Goal: Task Accomplishment & Management: Use online tool/utility

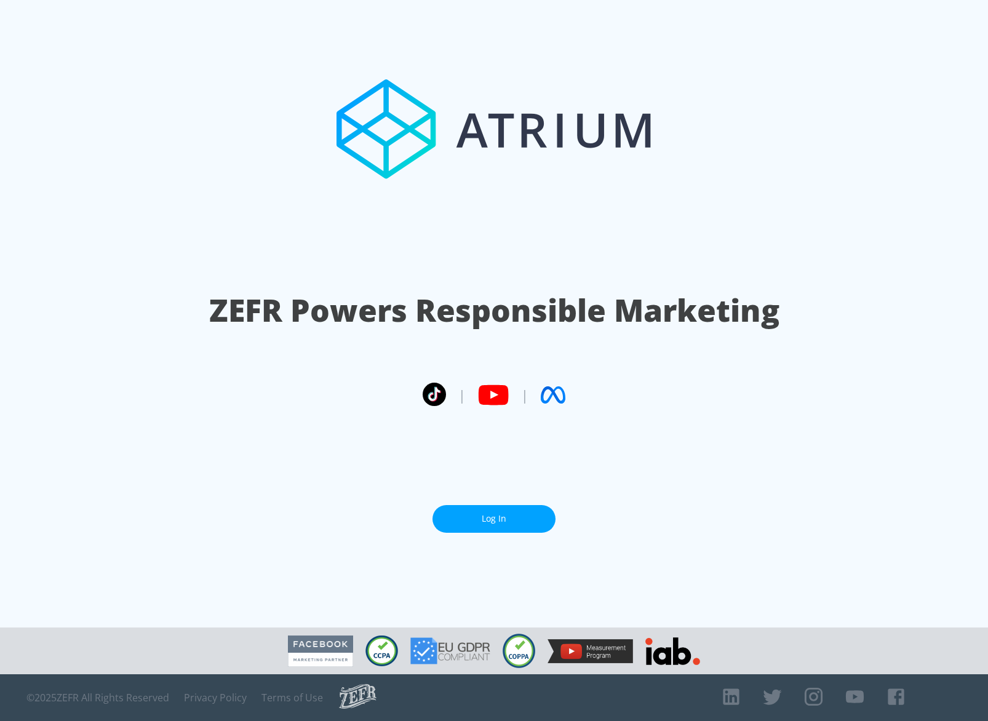
click at [520, 518] on link "Log In" at bounding box center [493, 519] width 123 height 28
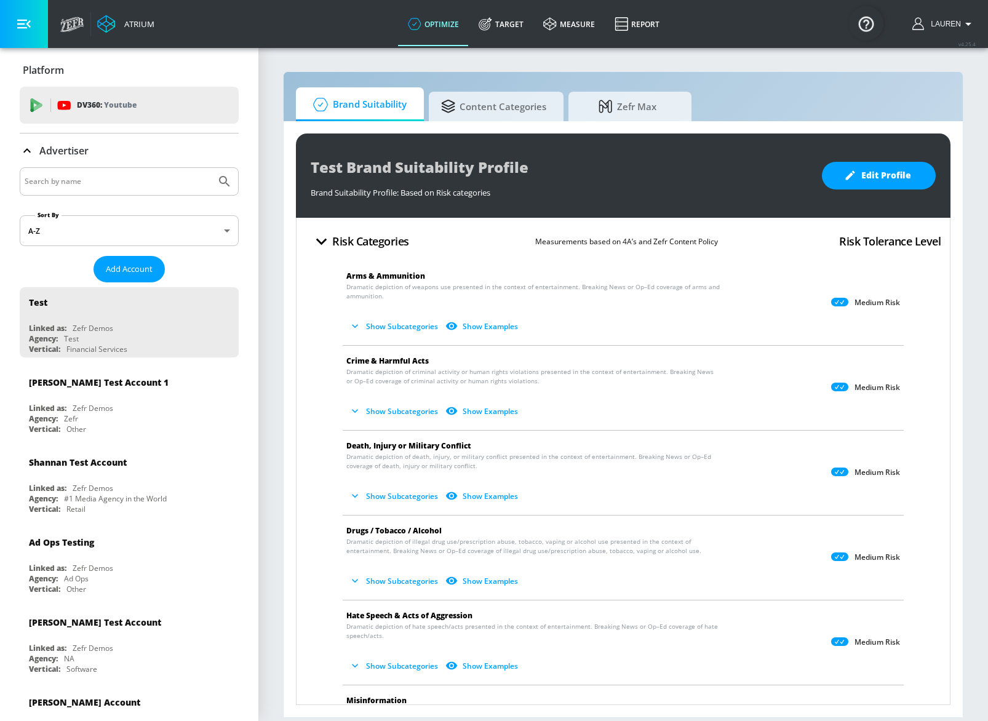
click at [106, 181] on input "Search by name" at bounding box center [118, 181] width 186 height 16
type input ";"
type input "hulu"
click at [211, 168] on button "Submit Search" at bounding box center [224, 181] width 27 height 27
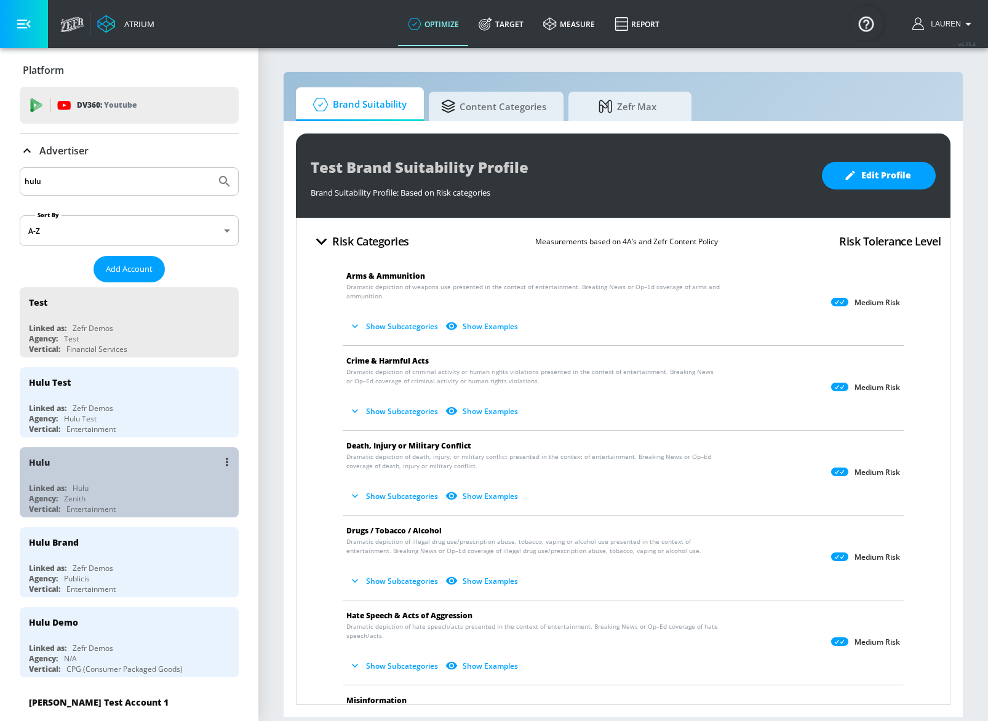
click at [160, 485] on div "Linked as: Hulu" at bounding box center [132, 488] width 207 height 10
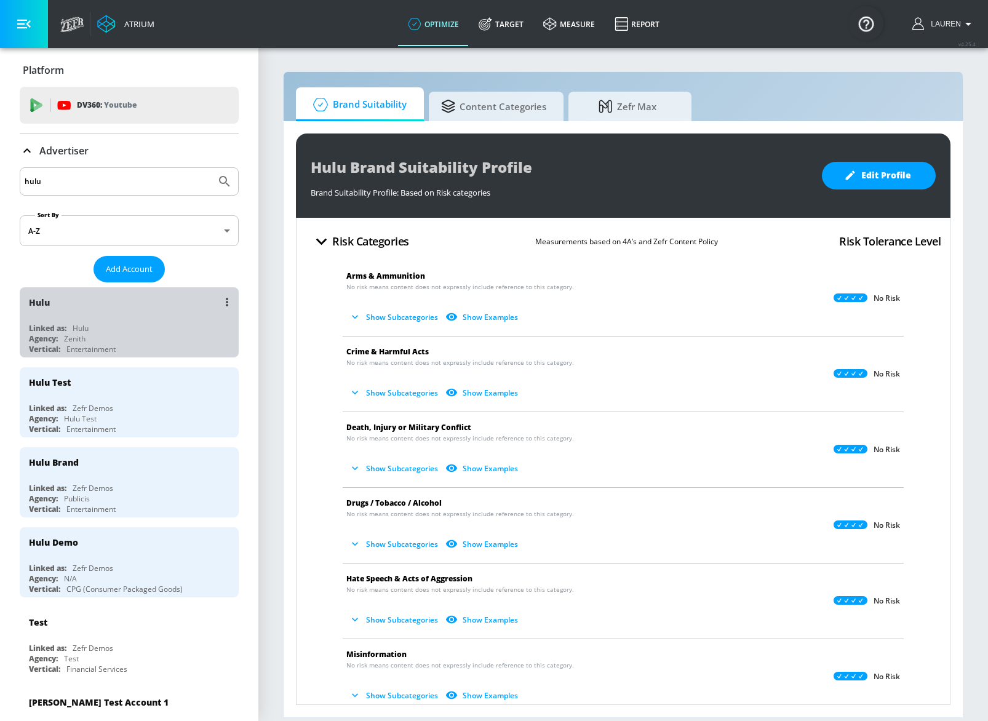
click at [160, 328] on div "Linked as: Hulu" at bounding box center [132, 328] width 207 height 10
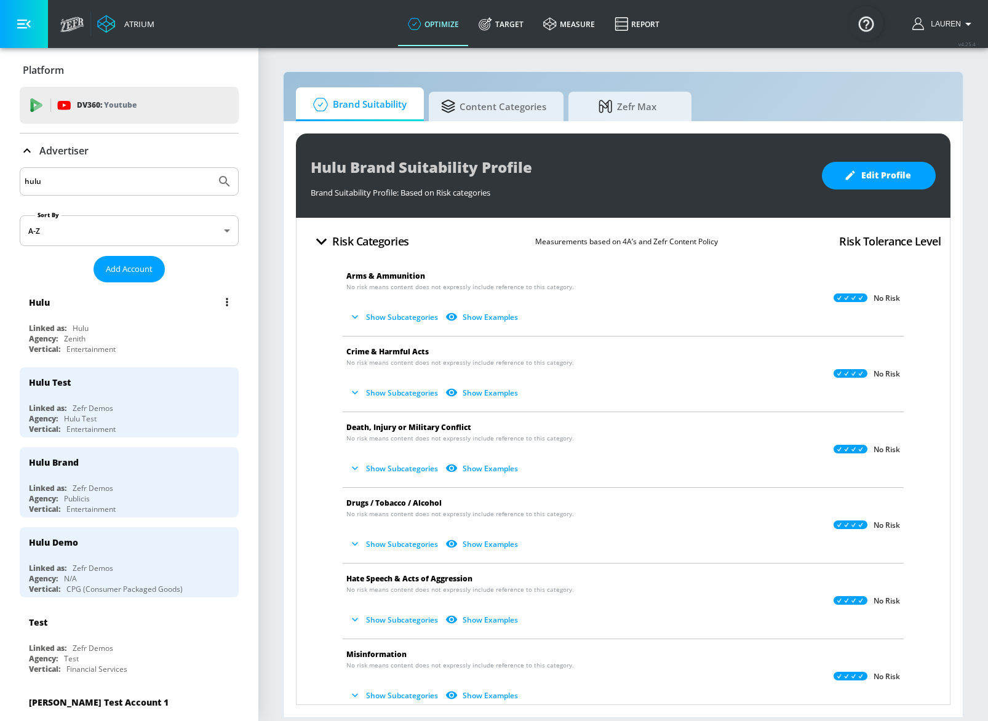
click at [129, 331] on div "Linked as: Hulu" at bounding box center [132, 328] width 207 height 10
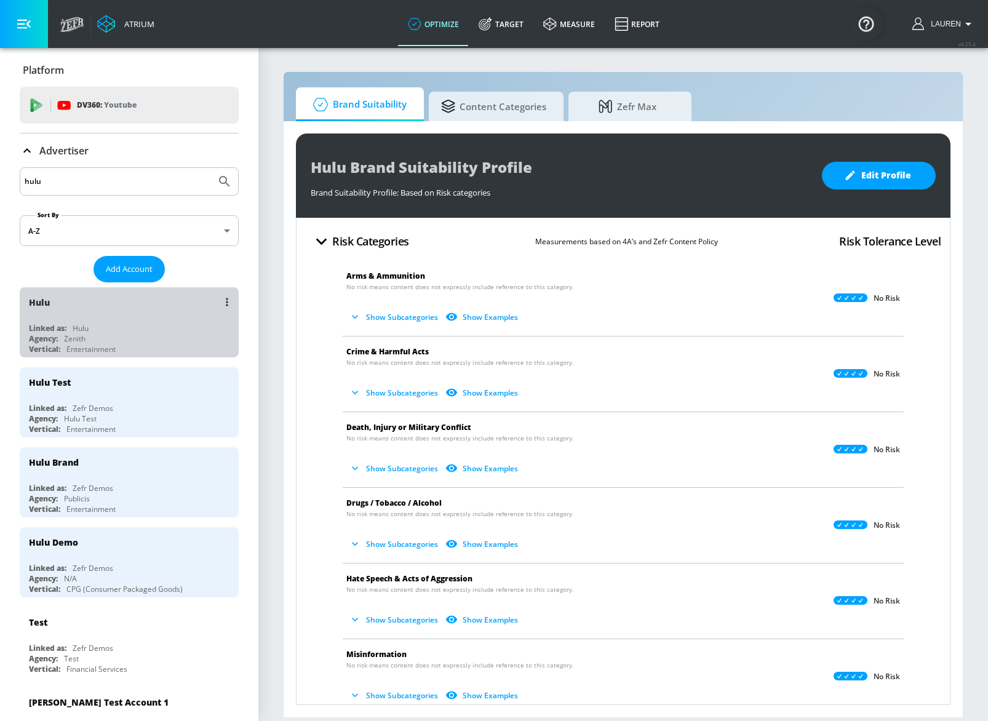
click at [154, 314] on div "Hulu" at bounding box center [132, 302] width 207 height 30
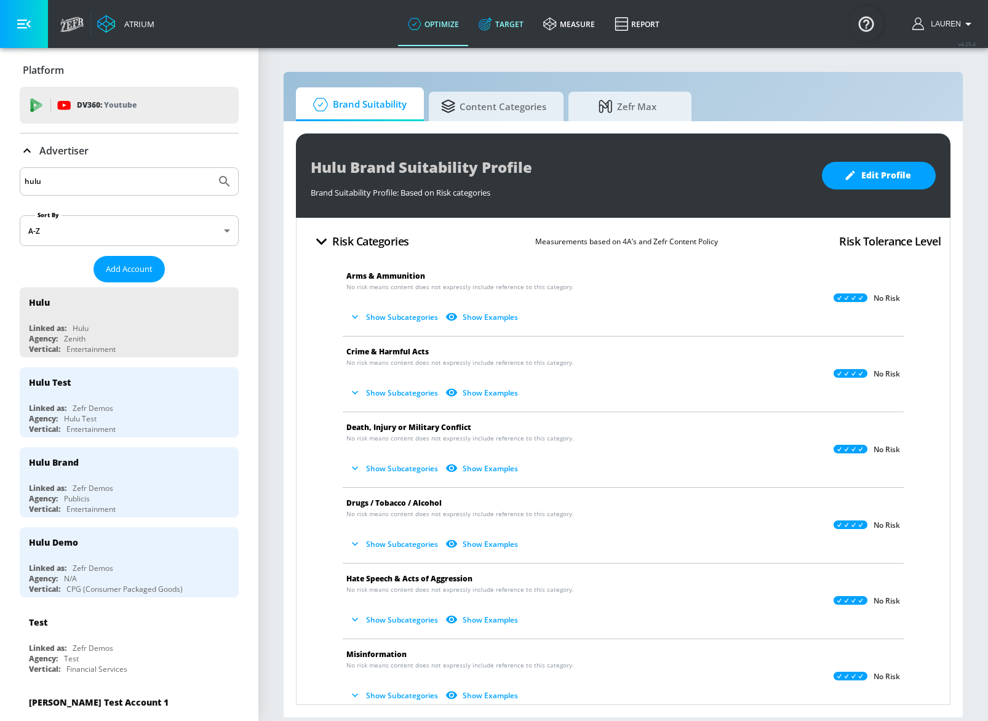
click at [494, 26] on link "Target" at bounding box center [501, 24] width 65 height 44
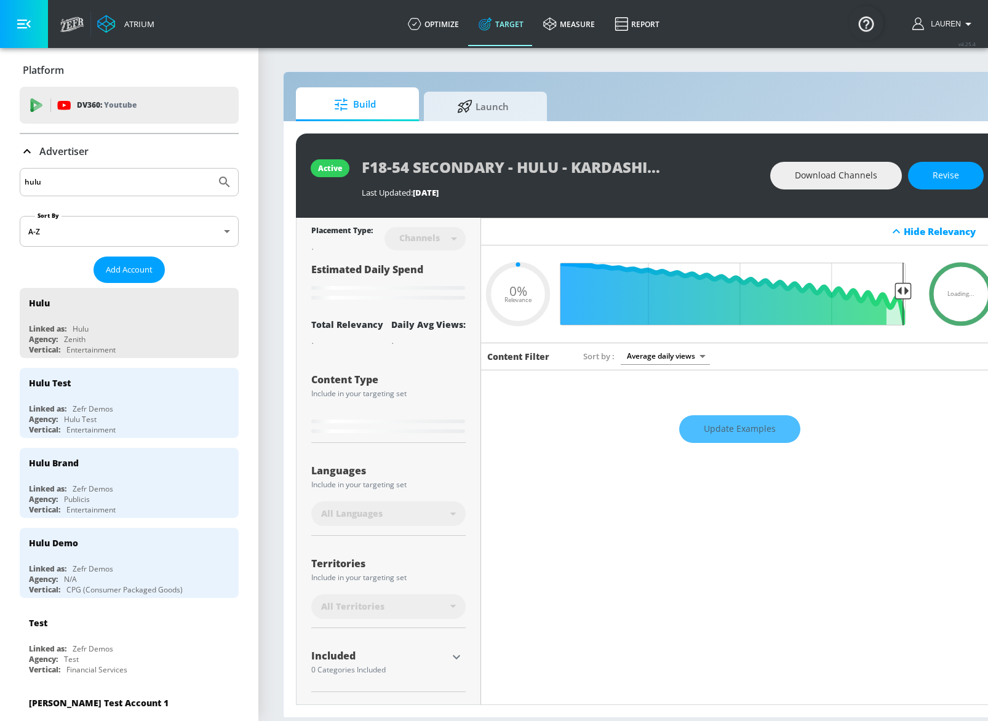
type input "0.6"
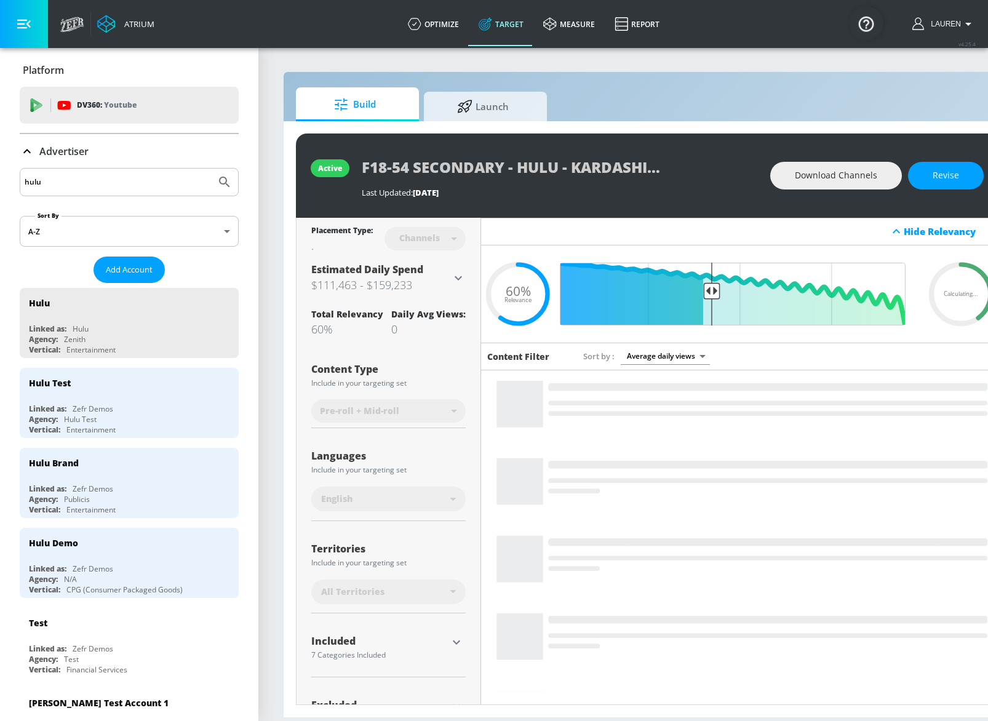
click at [26, 149] on icon at bounding box center [26, 151] width 7 height 4
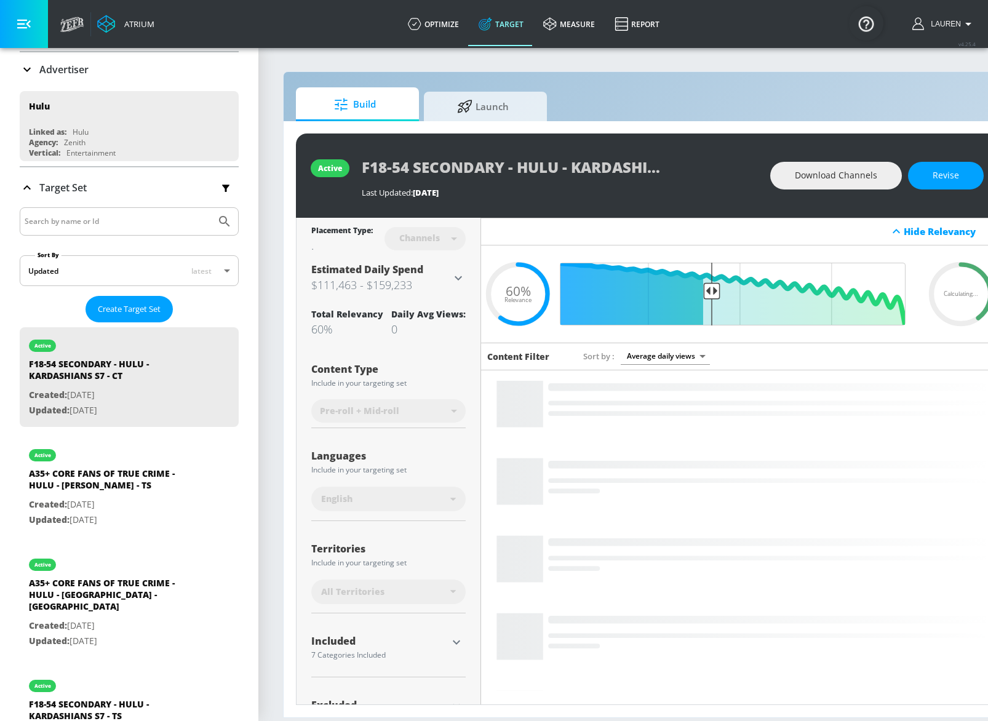
scroll to position [84, 0]
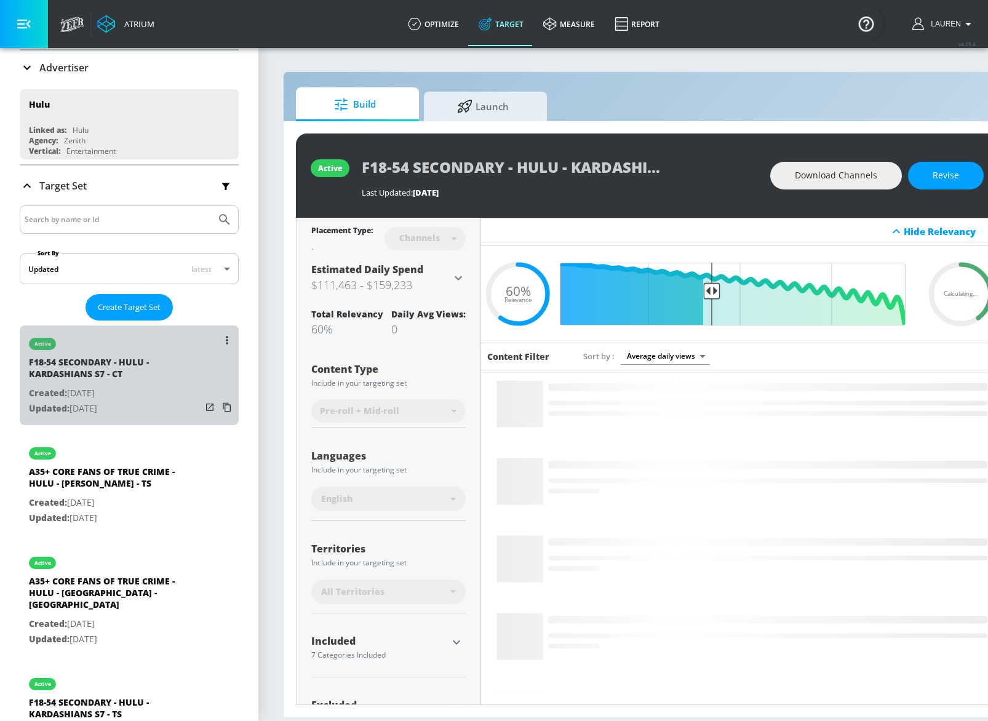
click at [177, 403] on p "Updated: [DATE]" at bounding box center [115, 408] width 172 height 15
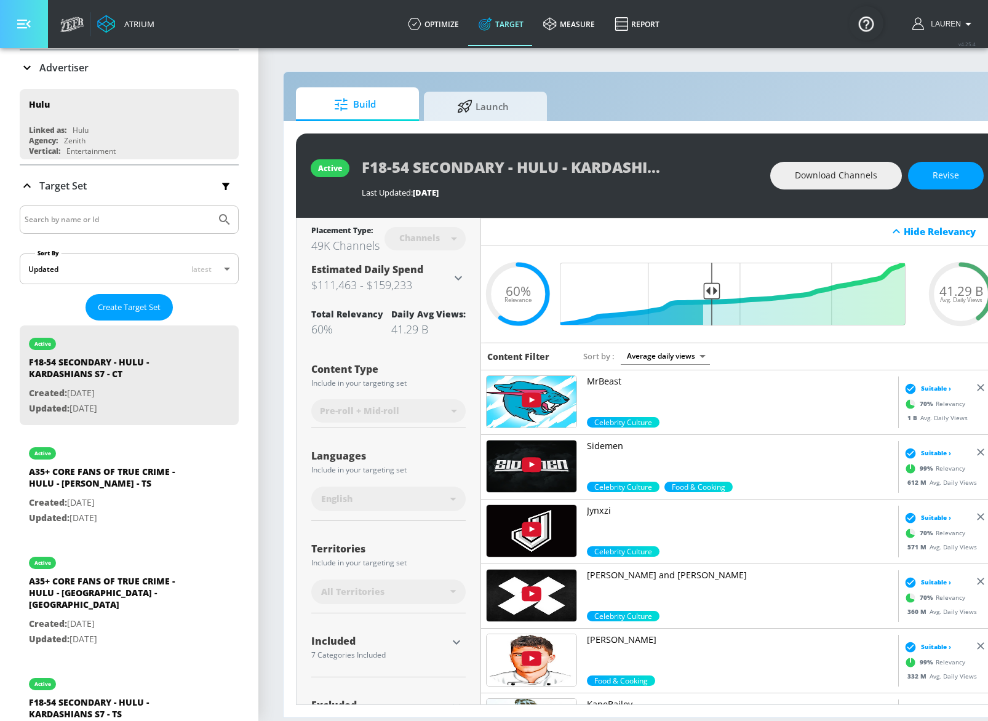
click at [27, 18] on icon "button" at bounding box center [24, 24] width 14 height 14
